Goal: Find specific page/section: Find specific page/section

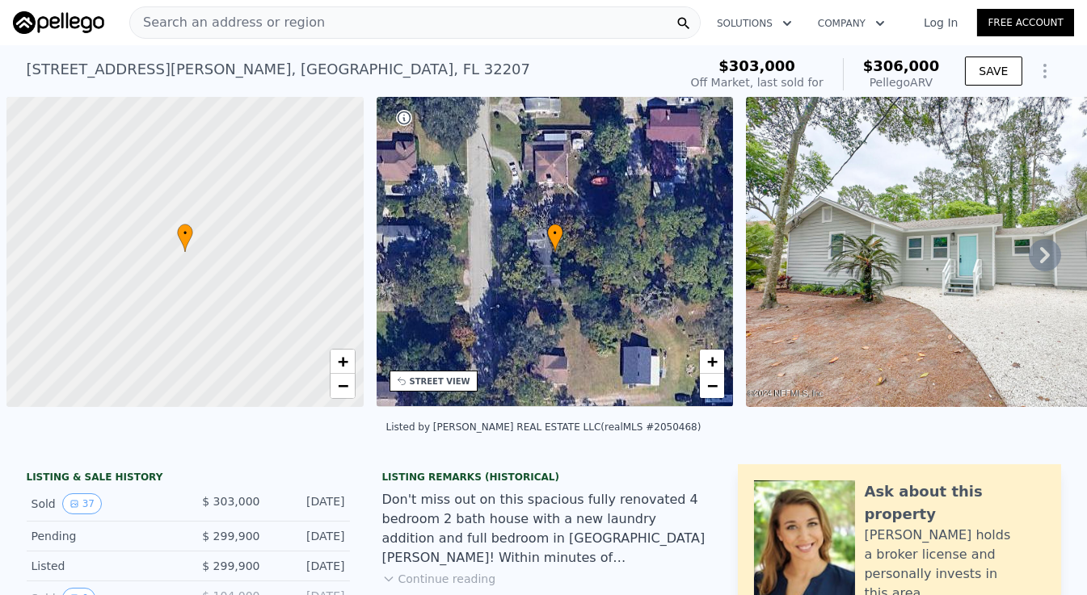
scroll to position [0, 6]
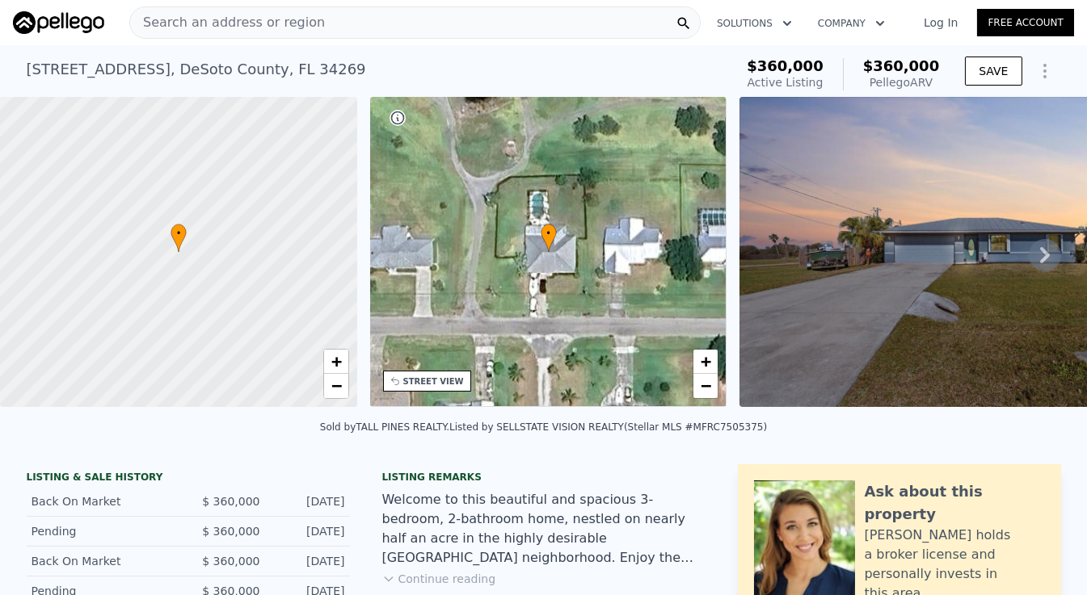
click at [210, 26] on span "Search an address or region" at bounding box center [227, 22] width 195 height 19
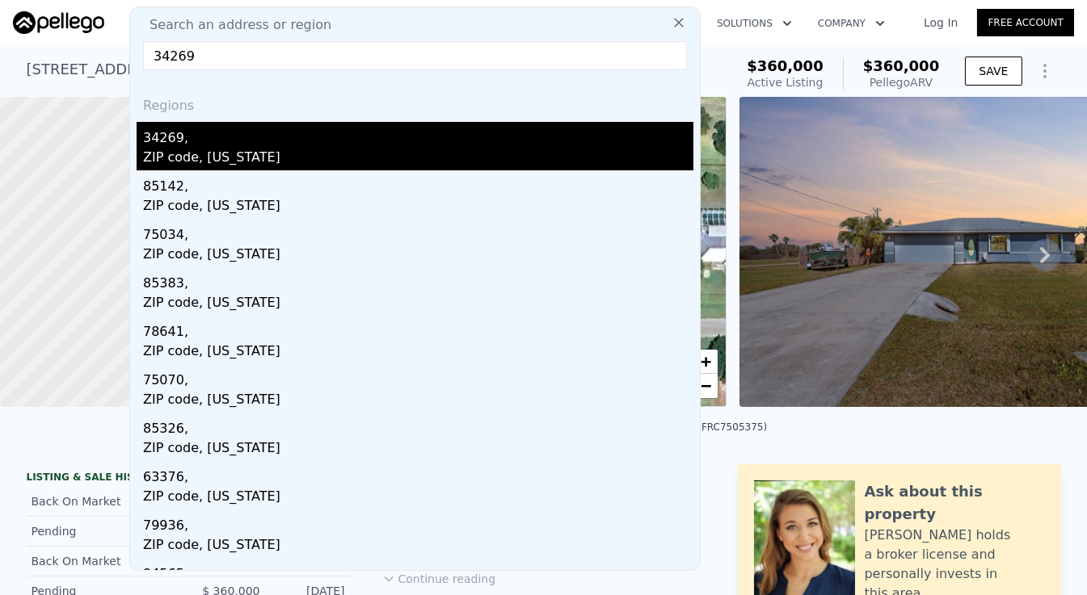
type input "34269"
click at [194, 149] on div "ZIP code, [US_STATE]" at bounding box center [418, 159] width 550 height 23
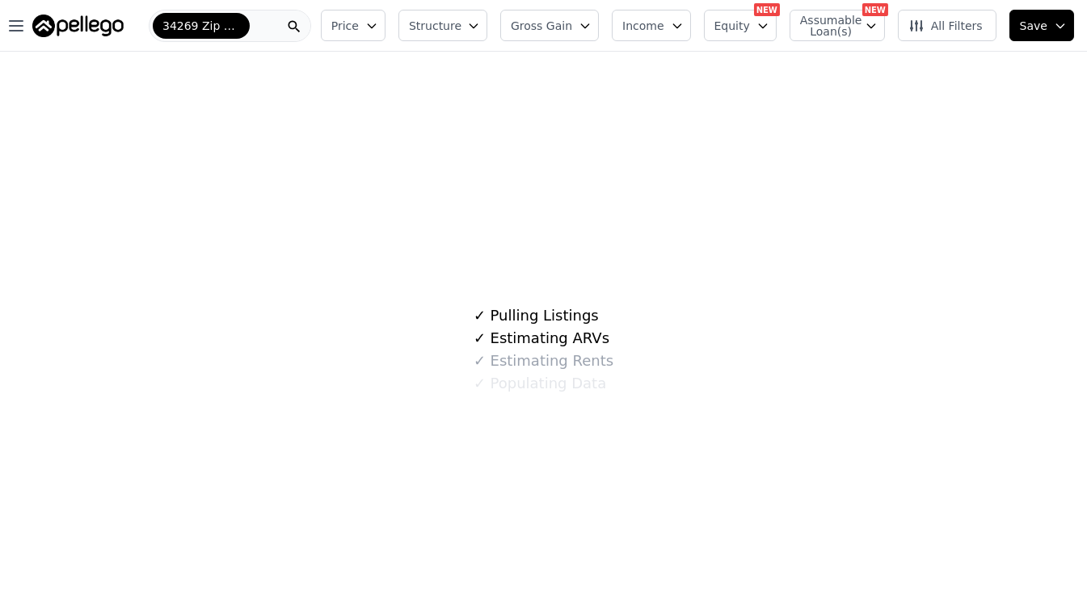
click at [249, 23] on div "34269 Zip Code" at bounding box center [230, 26] width 162 height 32
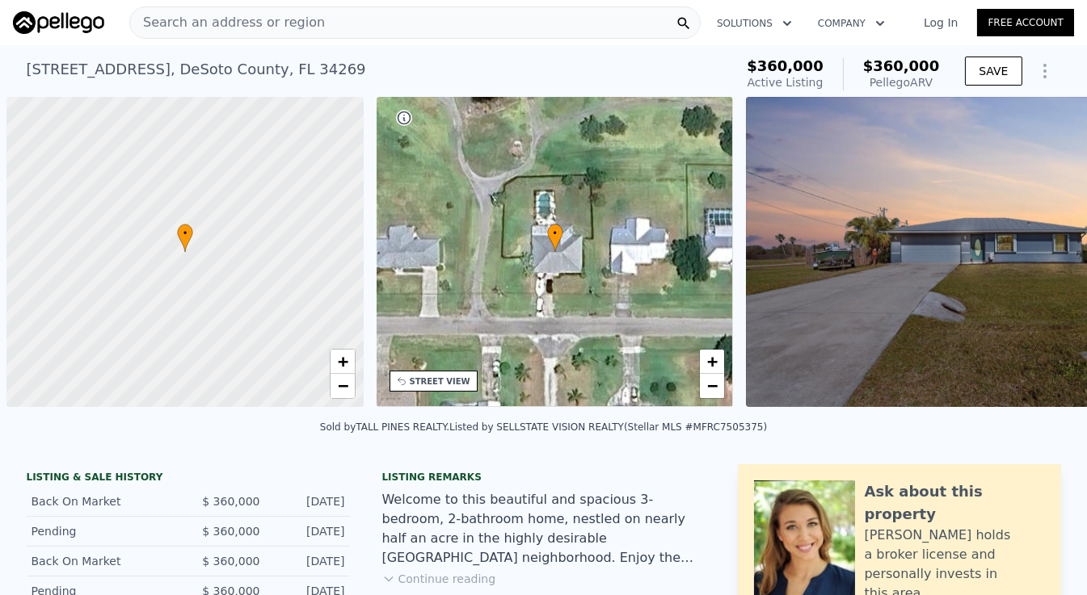
scroll to position [0, 6]
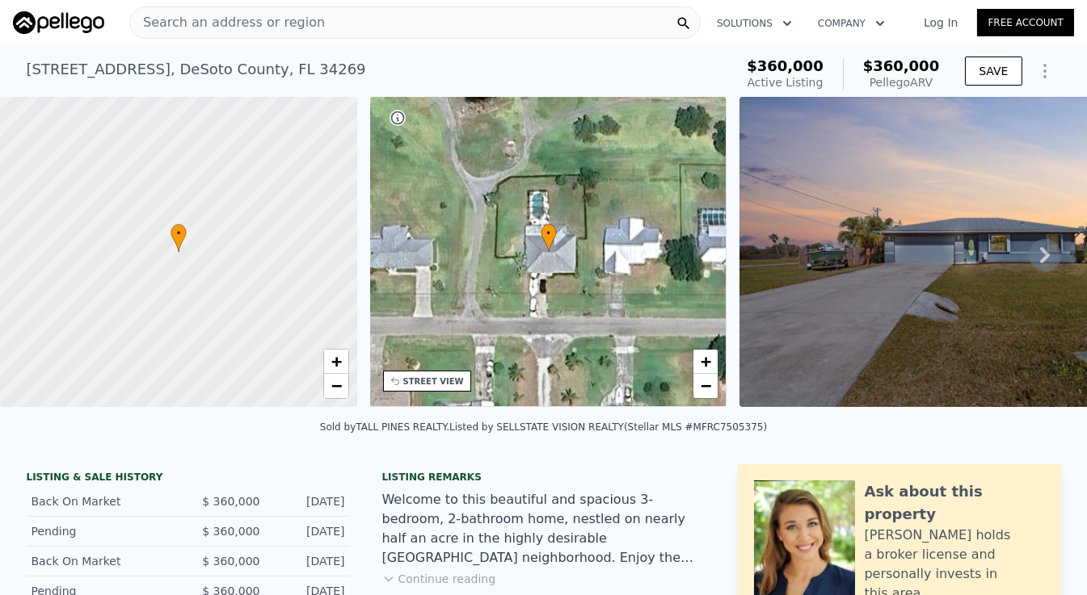
click at [211, 12] on div "Search an address or region" at bounding box center [227, 22] width 195 height 31
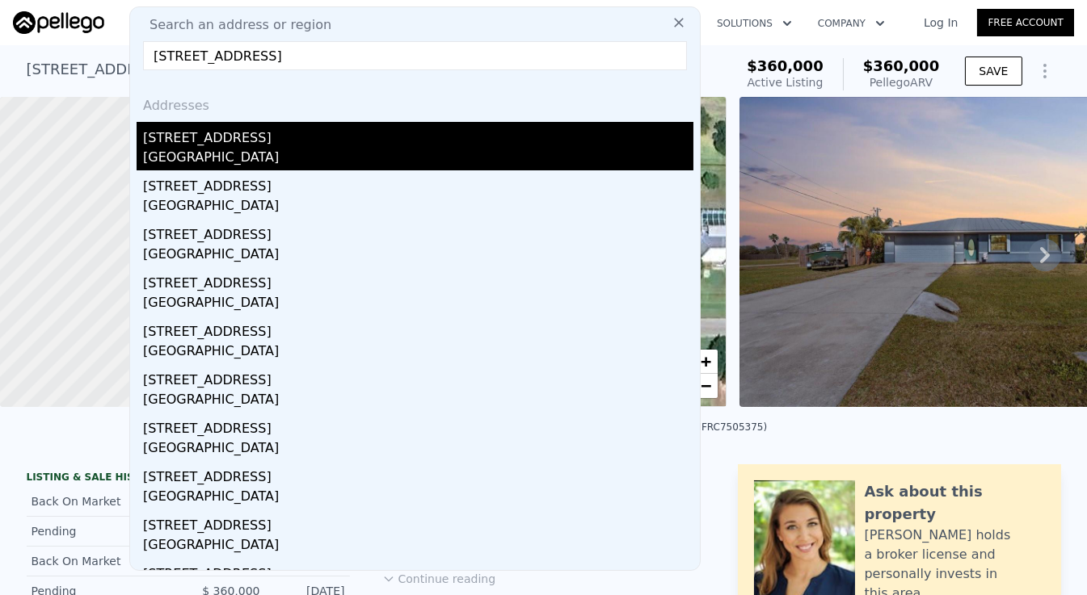
type input "56 W Battery Circle, Selma, NC 27576"
click at [418, 153] on div "Johnston County, NC 27576" at bounding box center [418, 159] width 550 height 23
